Goal: Information Seeking & Learning: Learn about a topic

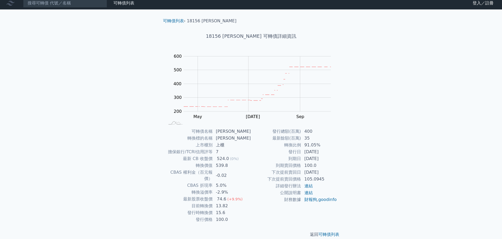
scroll to position [4, 0]
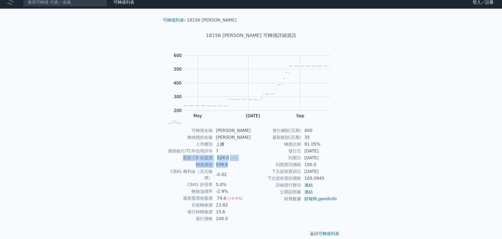
drag, startPoint x: 233, startPoint y: 166, endPoint x: 172, endPoint y: 160, distance: 60.7
click at [172, 160] on tbody "可轉債名稱 [PERSON_NAME] 轉換標的名稱 富喬 上市櫃別 上櫃 擔保銀行/TCRI信用評等 7 最新 CB 收盤價 524.0 (0%) 轉換價值…" at bounding box center [208, 174] width 86 height 95
click at [172, 160] on td "最新 CB 收盤價" at bounding box center [189, 158] width 48 height 7
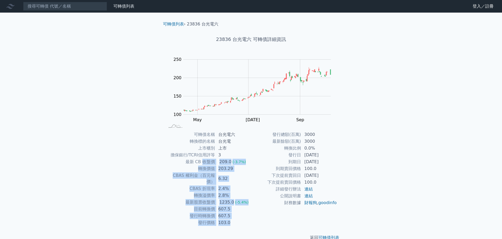
drag, startPoint x: 203, startPoint y: 163, endPoint x: 229, endPoint y: 215, distance: 58.6
click at [229, 215] on tbody "可轉債名稱 台光電六 轉換標的名稱 台光電 上市櫃別 上市 擔保銀行/TCRI信用評等 3 最新 CB 收盤價 209.0 (-3.7%) 轉換價值 203.…" at bounding box center [208, 178] width 86 height 95
click at [232, 219] on td "103.0" at bounding box center [233, 222] width 36 height 7
click at [238, 219] on td "103.0" at bounding box center [233, 222] width 36 height 7
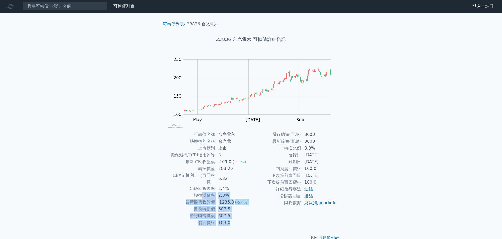
drag, startPoint x: 229, startPoint y: 215, endPoint x: 204, endPoint y: 189, distance: 35.4
click at [204, 189] on tbody "可轉債名稱 台光電六 轉換標的名稱 台光電 上市櫃別 上市 擔保銀行/TCRI信用評等 3 最新 CB 收盤價 209.0 (-3.7%) 轉換價值 203.…" at bounding box center [208, 178] width 86 height 95
click at [204, 192] on td "轉換溢價率" at bounding box center [190, 195] width 50 height 7
